Goal: Find specific page/section: Find specific page/section

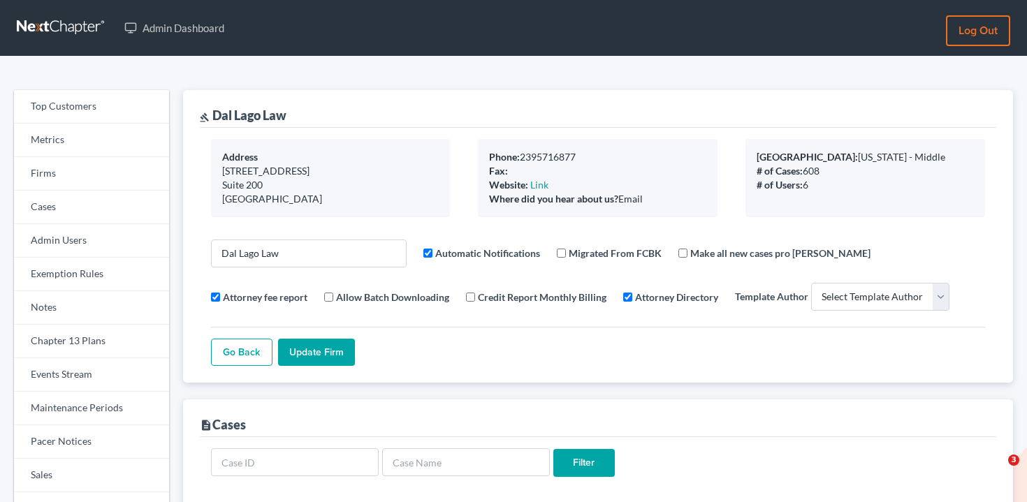
select select
click at [82, 166] on link "Firms" at bounding box center [91, 174] width 155 height 34
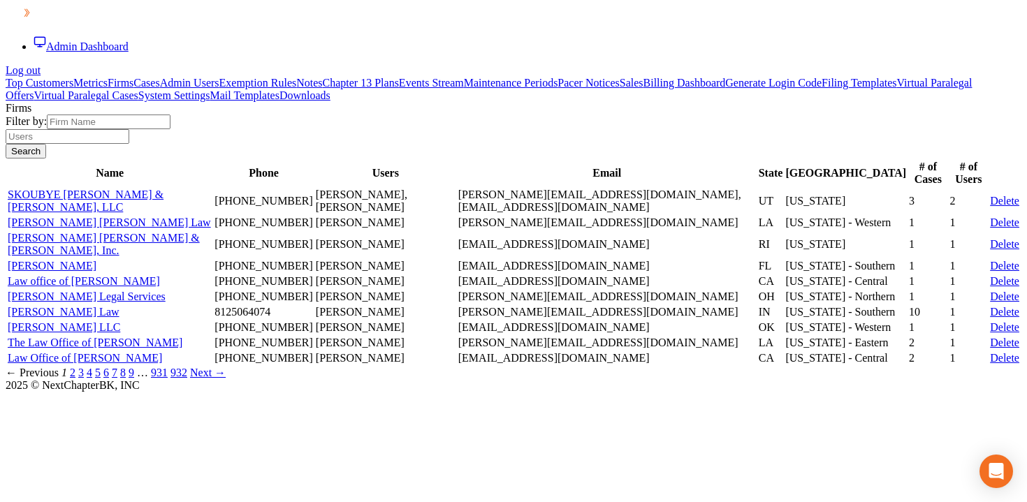
click at [170, 129] on input "text" at bounding box center [109, 122] width 124 height 15
paste input "[PERSON_NAME]"
type input "[PERSON_NAME]"
click at [129, 144] on input "text" at bounding box center [68, 136] width 124 height 15
paste input "[PERSON_NAME]"
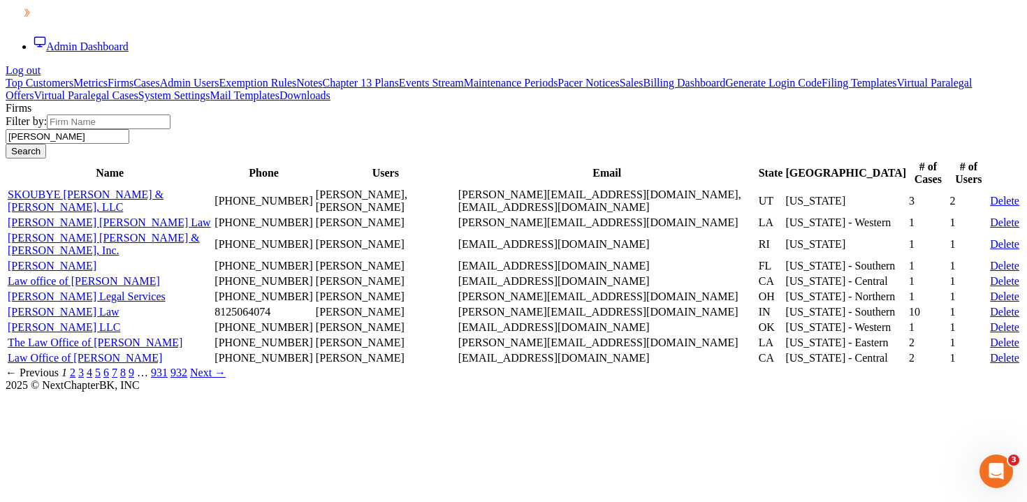
type input "[PERSON_NAME]"
click at [46, 159] on input "Search" at bounding box center [26, 151] width 41 height 15
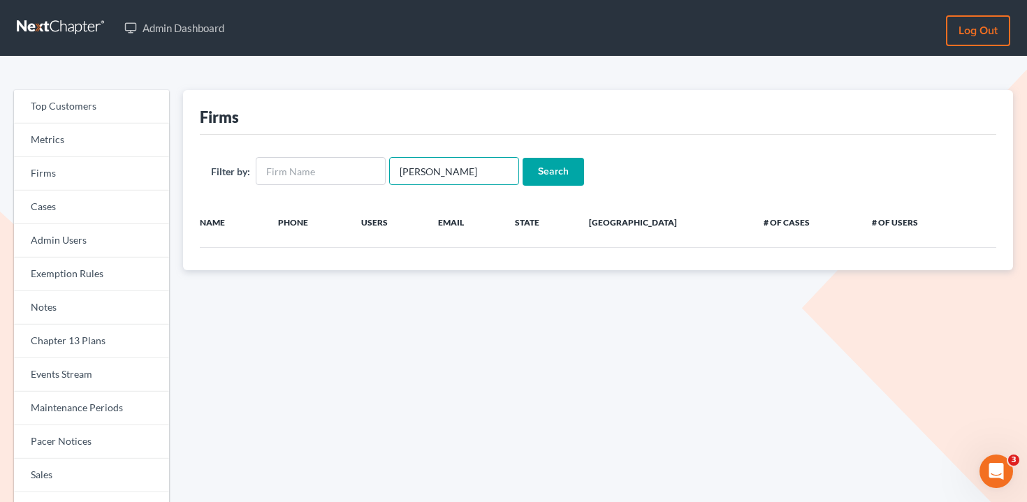
click at [456, 172] on input "[PERSON_NAME]" at bounding box center [454, 171] width 130 height 28
click at [344, 174] on input "text" at bounding box center [321, 171] width 130 height 28
paste input "[PERSON_NAME]"
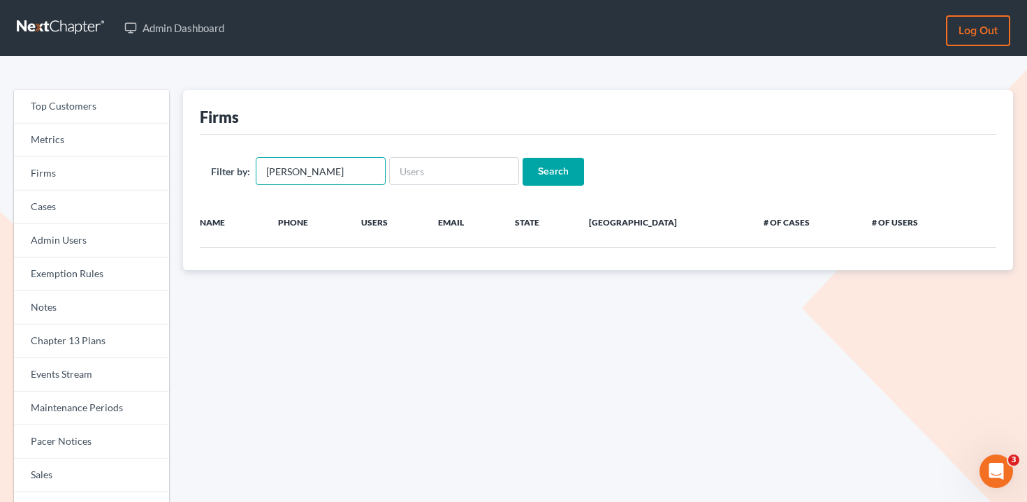
type input "[PERSON_NAME]"
click at [536, 173] on input "Search" at bounding box center [552, 172] width 61 height 28
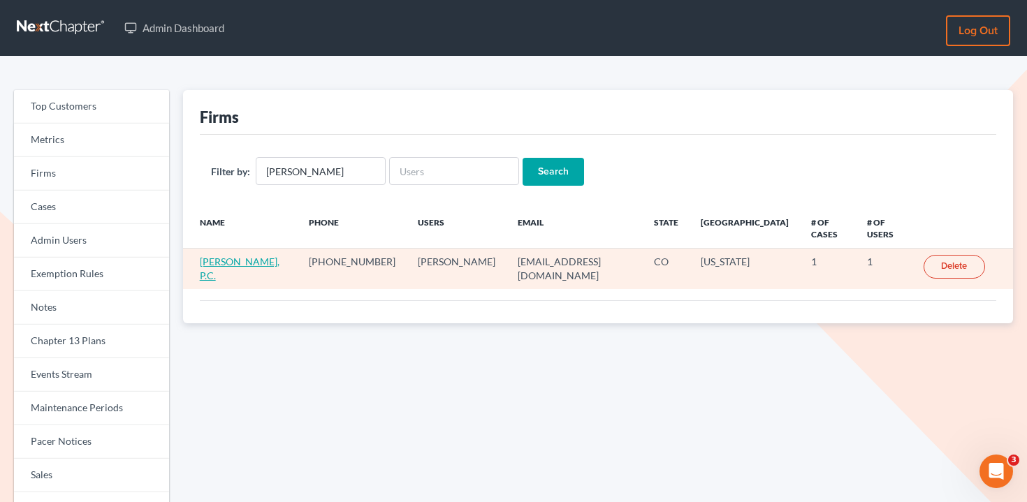
click at [230, 256] on link "[PERSON_NAME], P.C." at bounding box center [240, 269] width 80 height 26
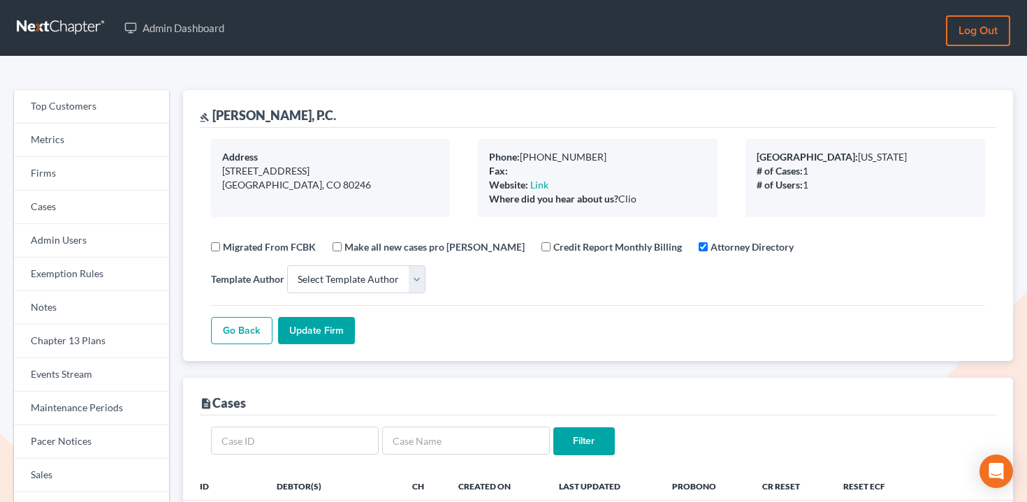
select select
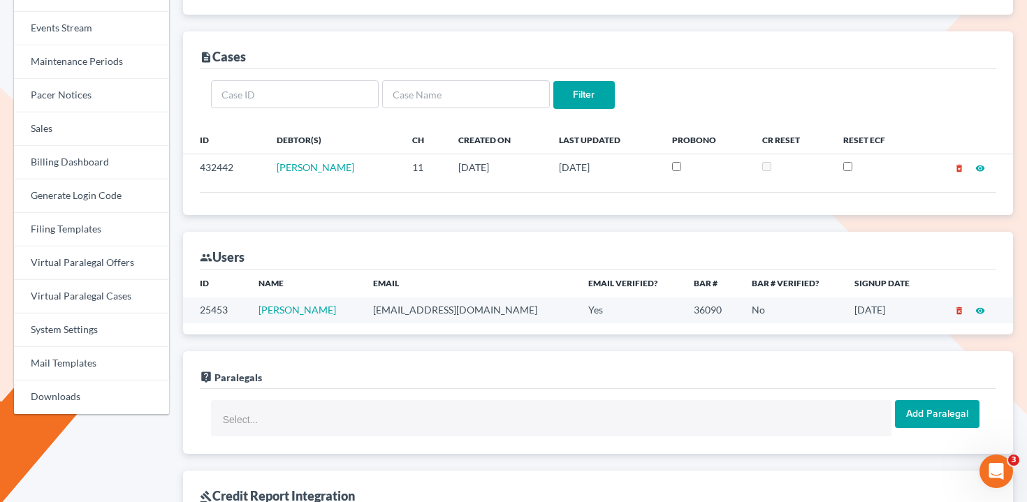
scroll to position [348, 0]
